Goal: Information Seeking & Learning: Learn about a topic

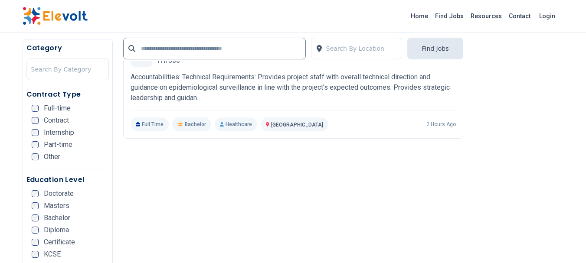
scroll to position [1846, 0]
click at [170, 53] on input "text" at bounding box center [214, 49] width 183 height 22
click at [67, 49] on h5 "Category" at bounding box center [67, 48] width 82 height 10
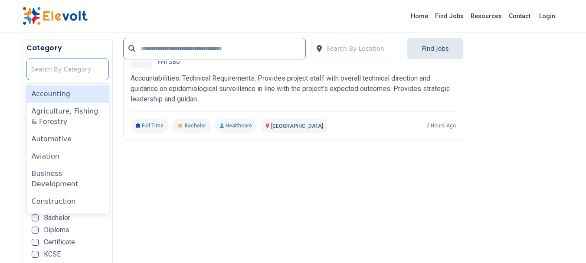
click at [63, 62] on div at bounding box center [67, 69] width 73 height 17
click at [54, 89] on div "Accounting" at bounding box center [67, 93] width 82 height 17
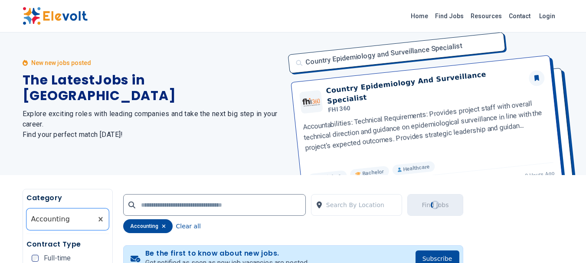
scroll to position [0, 0]
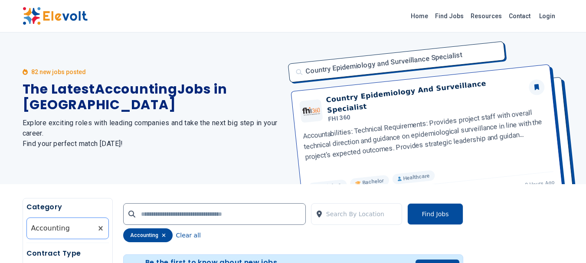
click at [78, 229] on div at bounding box center [59, 228] width 57 height 17
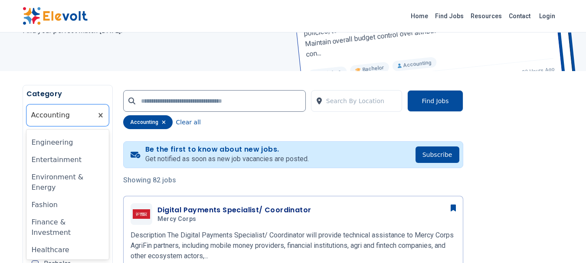
scroll to position [220, 0]
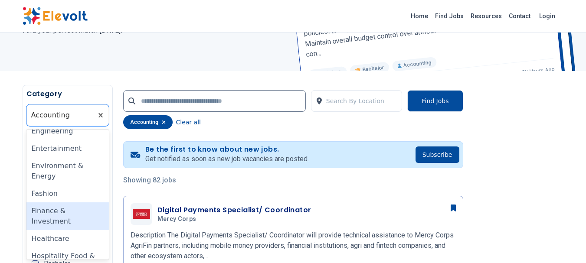
click at [46, 216] on div "Finance & Investment" at bounding box center [67, 216] width 82 height 28
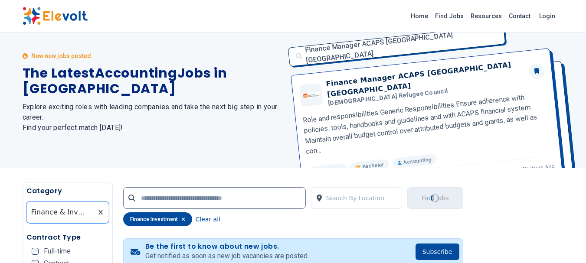
scroll to position [0, 0]
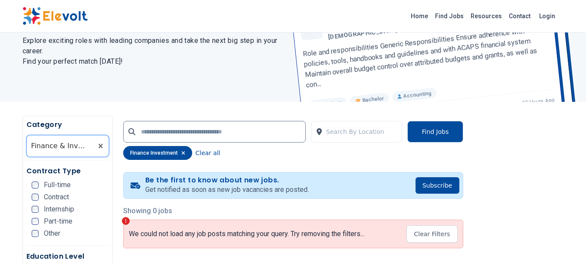
scroll to position [61, 0]
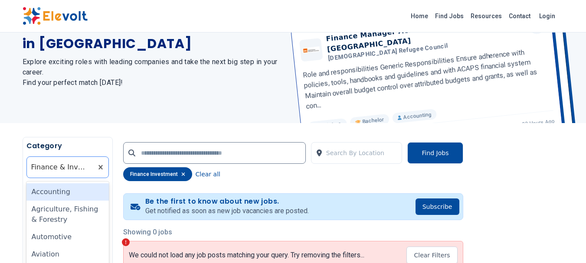
click at [52, 172] on div at bounding box center [59, 167] width 57 height 17
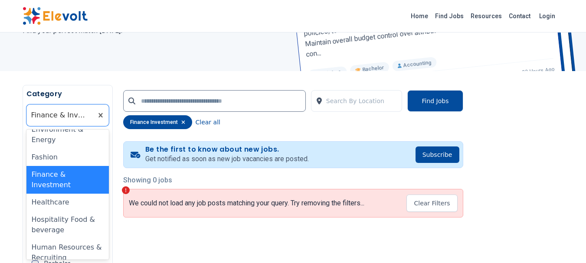
scroll to position [273, 0]
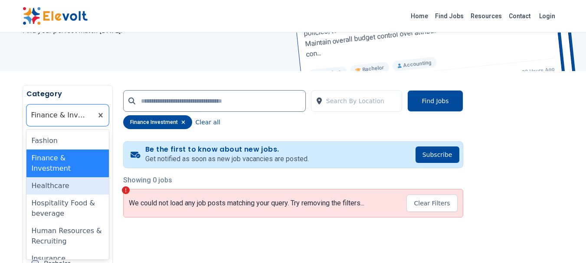
click at [49, 189] on div "Healthcare" at bounding box center [67, 185] width 82 height 17
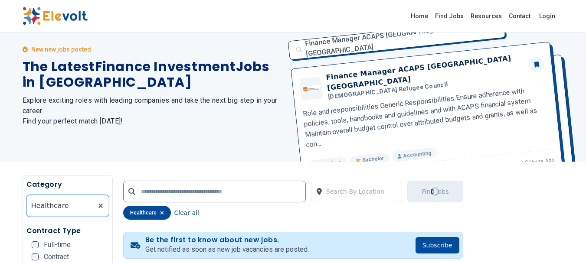
scroll to position [0, 0]
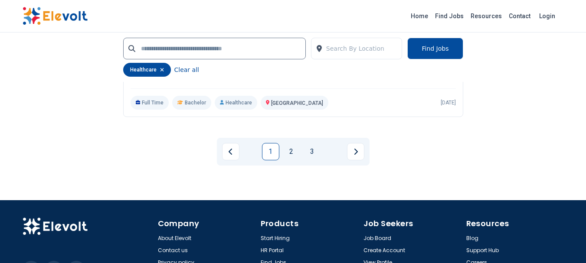
scroll to position [1923, 0]
